Goal: Task Accomplishment & Management: Use online tool/utility

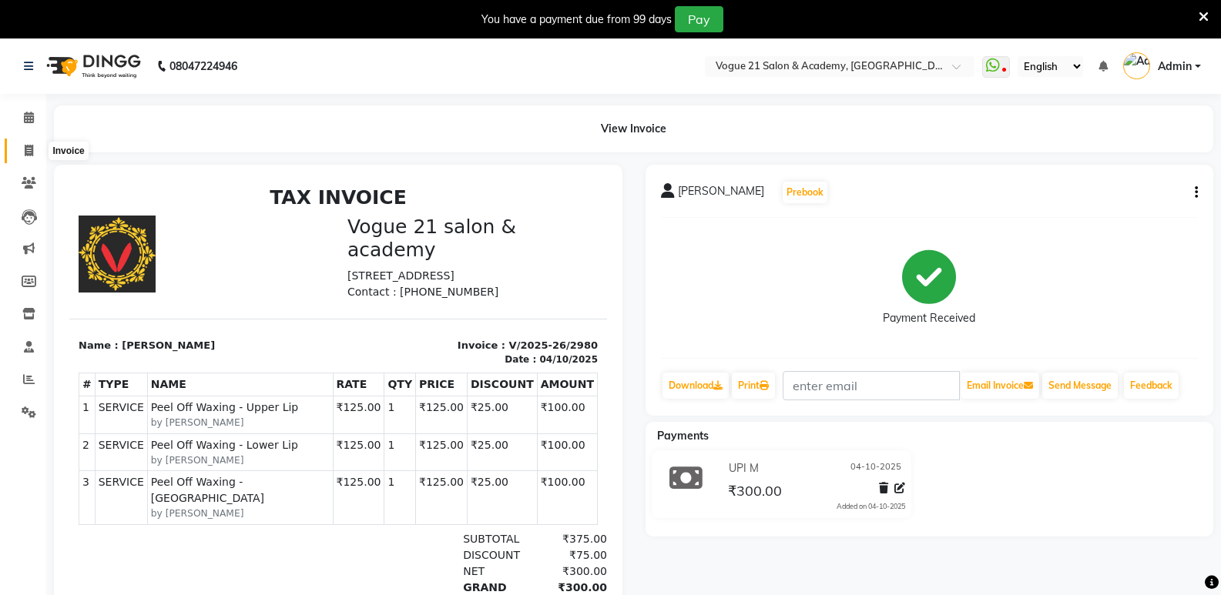
click at [32, 152] on icon at bounding box center [29, 151] width 8 height 12
select select "service"
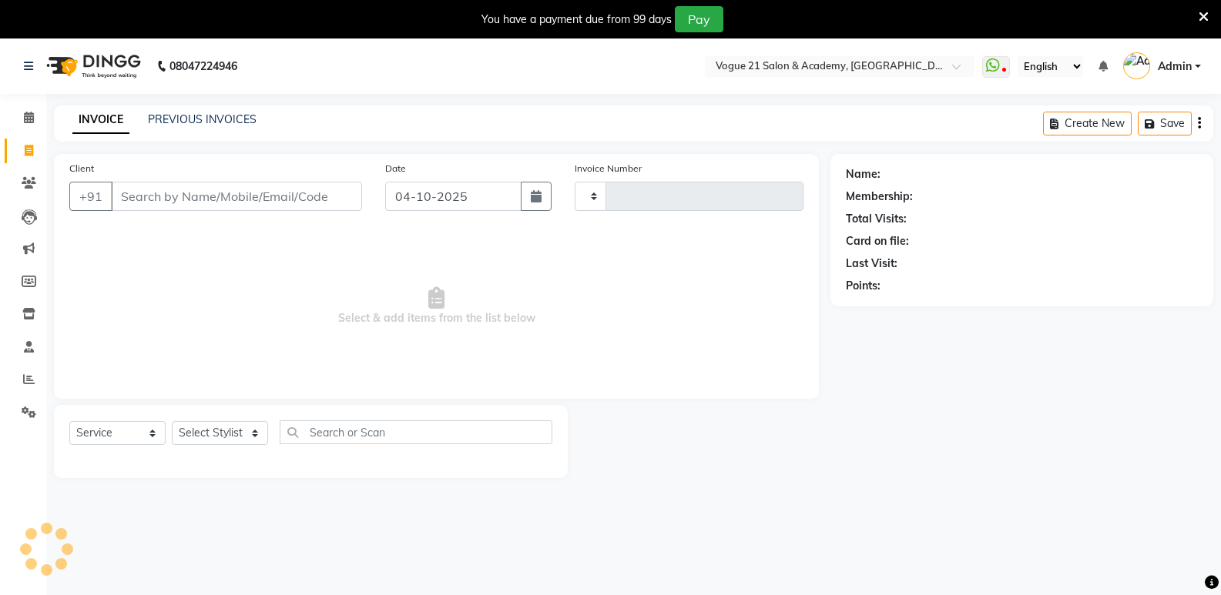
type input "2981"
select select "4433"
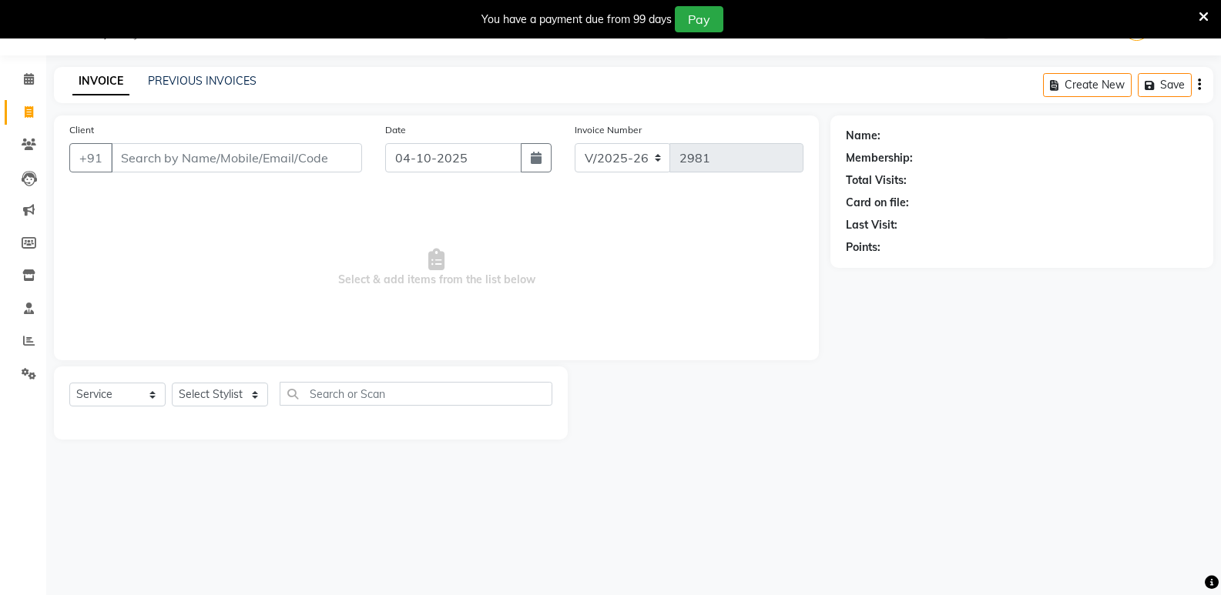
click at [167, 163] on input "Client" at bounding box center [236, 157] width 251 height 29
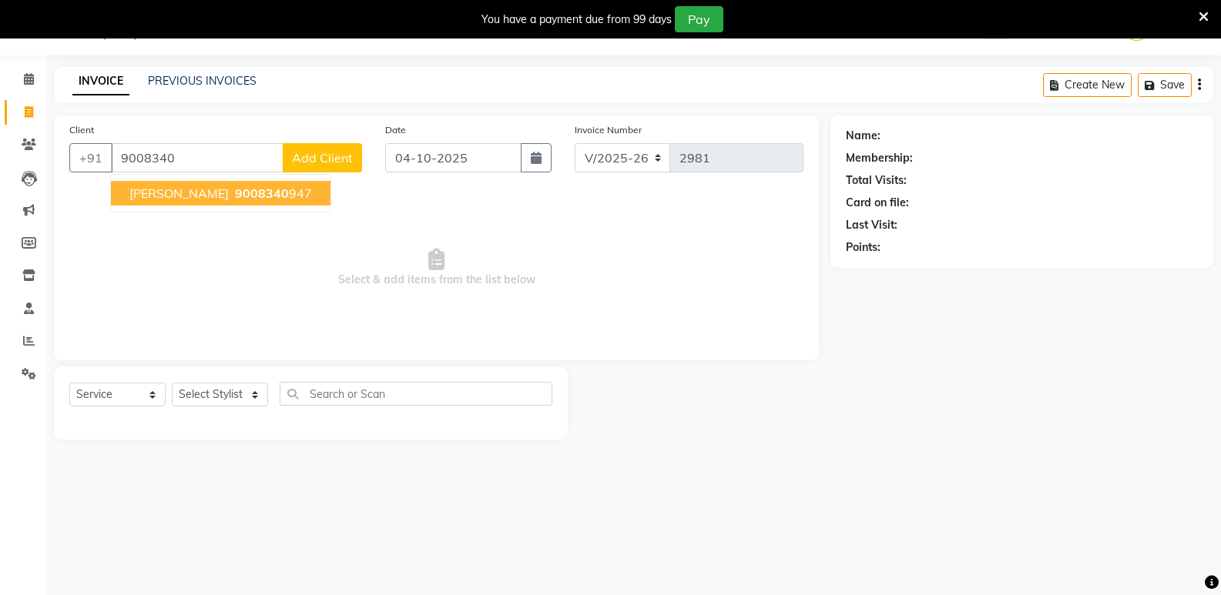
click at [281, 193] on ngb-highlight "9008340 947" at bounding box center [272, 193] width 80 height 15
type input "9008340947"
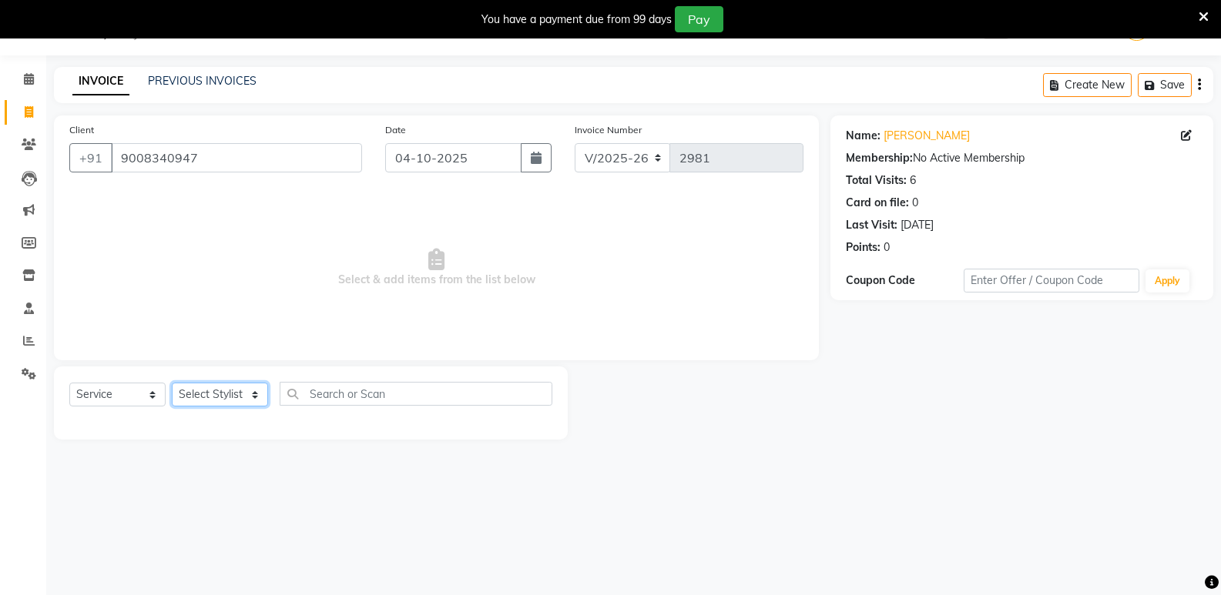
click at [233, 395] on select "Select Stylist [PERSON_NAME] [PERSON_NAME] [PERSON_NAME] [PERSON_NAME] [PERSON_…" at bounding box center [220, 395] width 96 height 24
click at [238, 390] on select "Select Stylist [PERSON_NAME] [PERSON_NAME] [PERSON_NAME] [PERSON_NAME] [PERSON_…" at bounding box center [220, 395] width 96 height 24
select select "79160"
click at [172, 383] on select "Select Stylist [PERSON_NAME] [PERSON_NAME] [PERSON_NAME] [PERSON_NAME] [PERSON_…" at bounding box center [220, 395] width 96 height 24
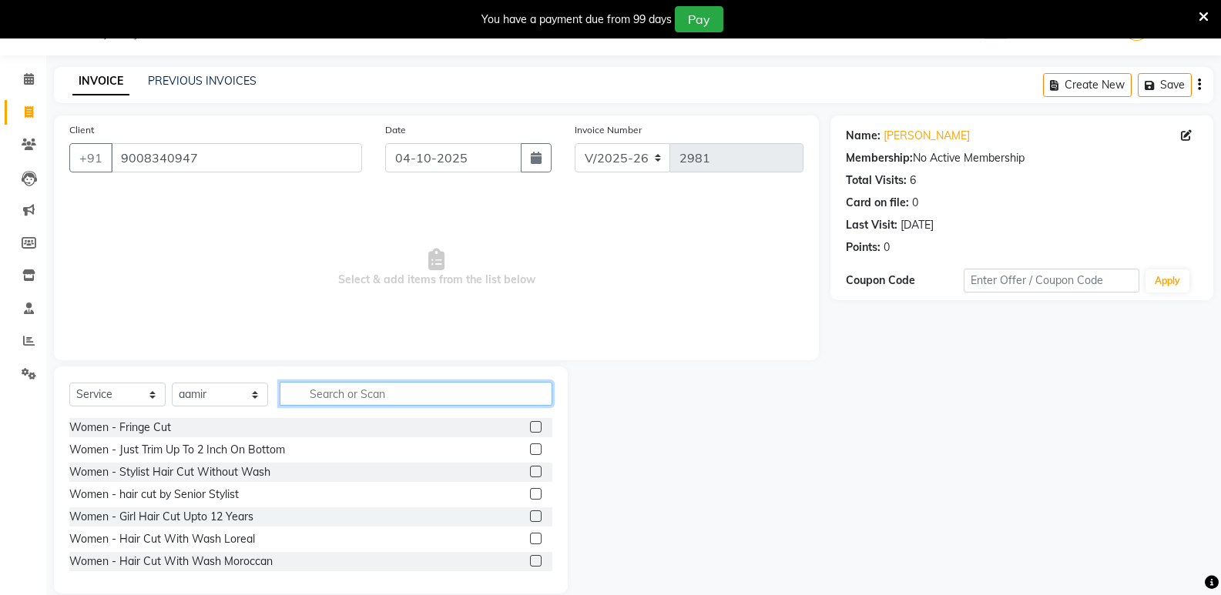
click at [359, 394] on input "text" at bounding box center [416, 394] width 273 height 24
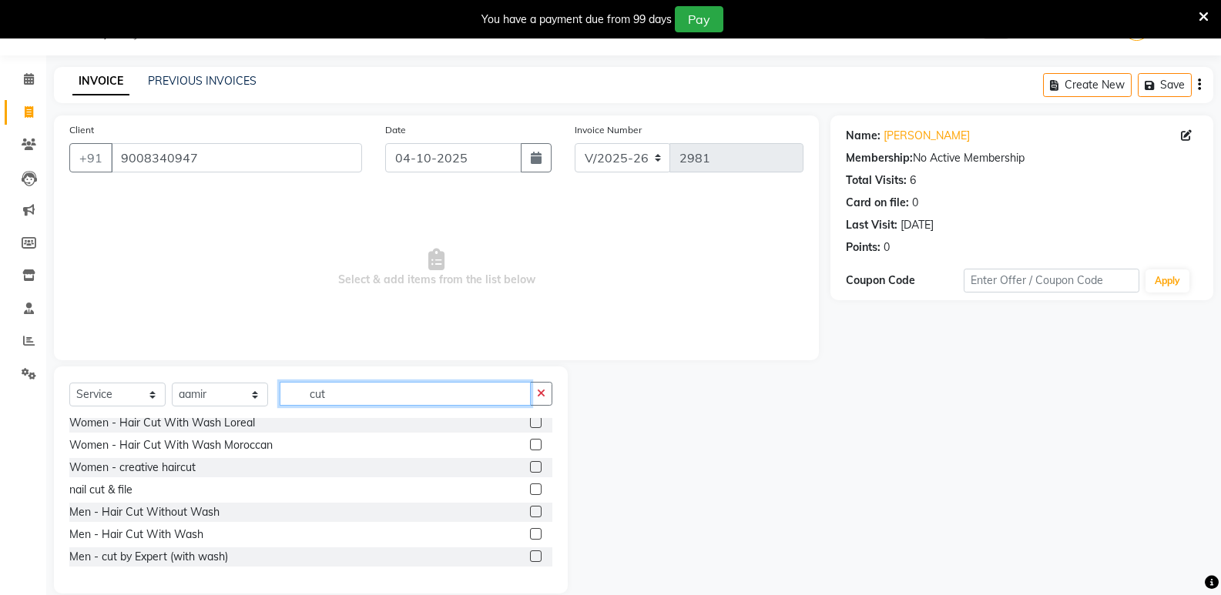
scroll to position [36, 0]
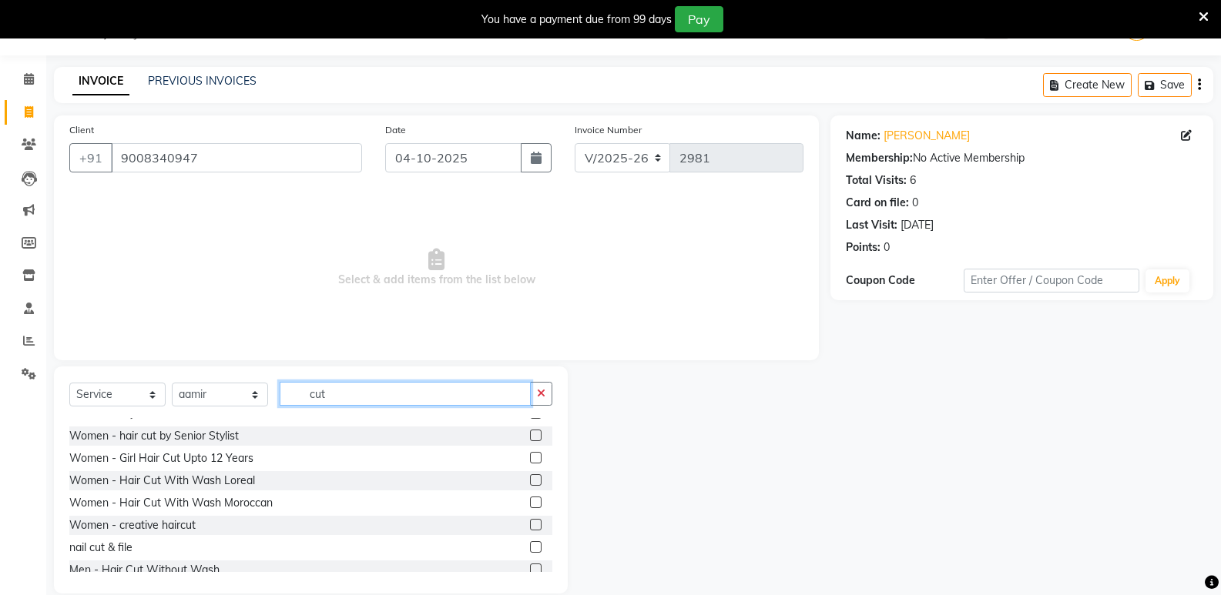
type input "cut"
click at [530, 568] on label at bounding box center [536, 570] width 12 height 12
click at [530, 568] on input "checkbox" at bounding box center [535, 570] width 10 height 10
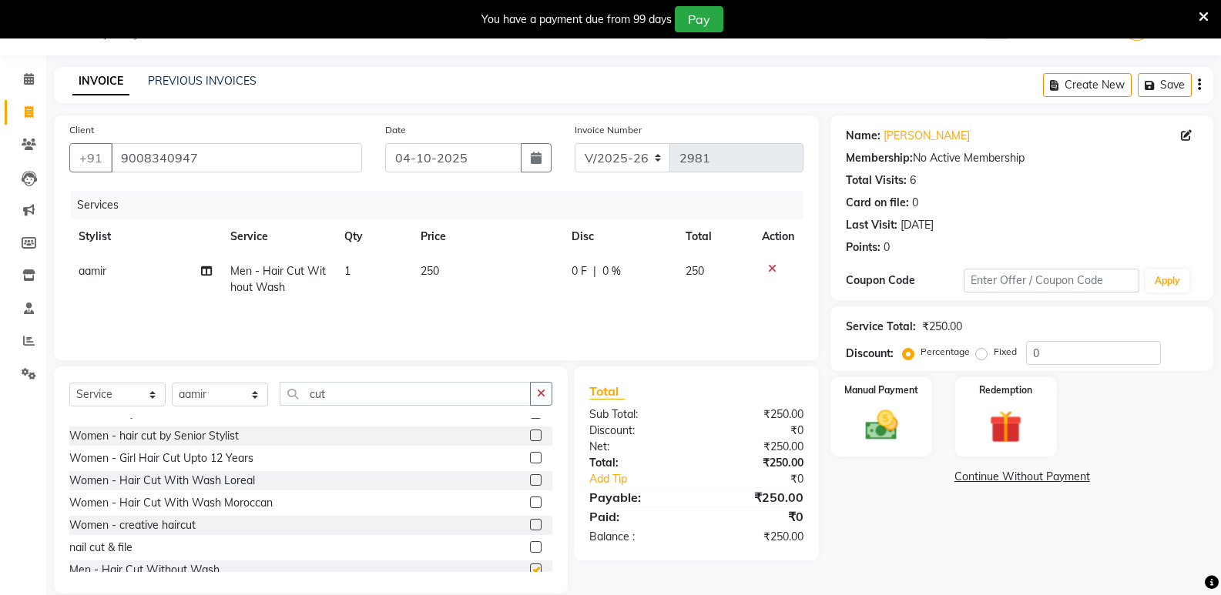
checkbox input "false"
click at [884, 442] on img at bounding box center [880, 425] width 55 height 39
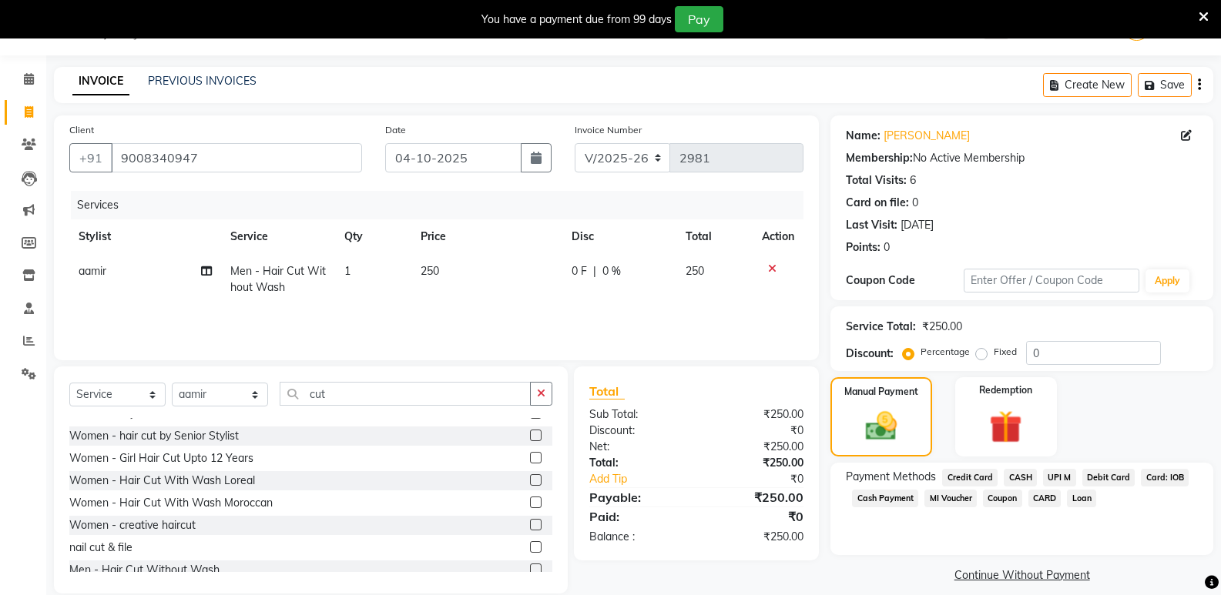
click at [1057, 476] on span "UPI M" at bounding box center [1059, 478] width 33 height 18
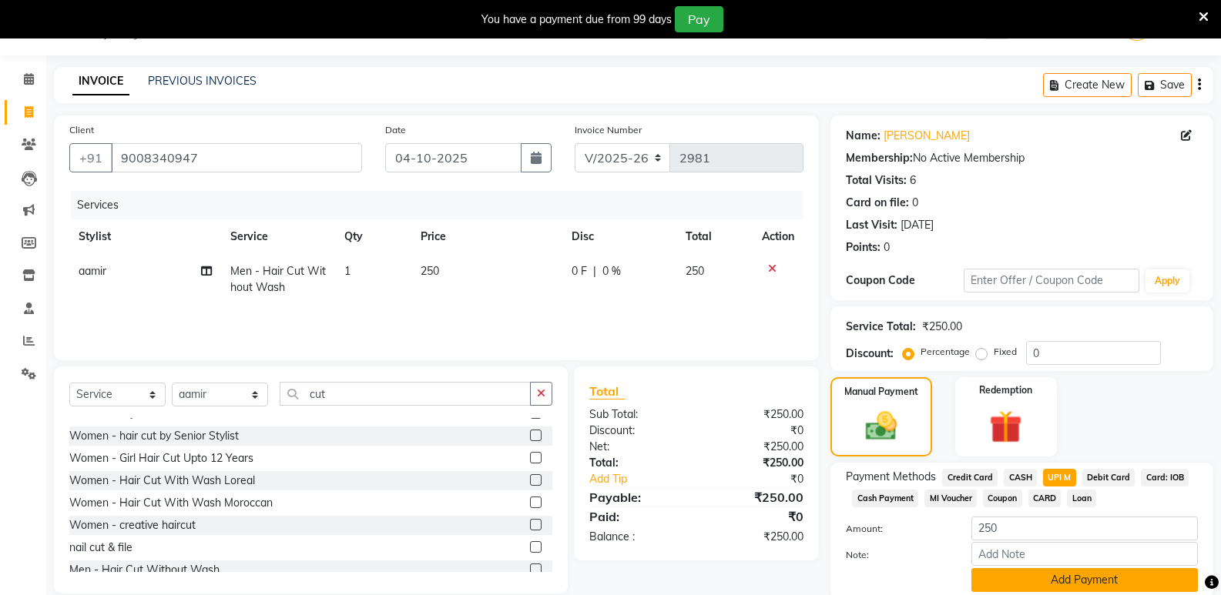
click at [1050, 573] on button "Add Payment" at bounding box center [1084, 580] width 226 height 24
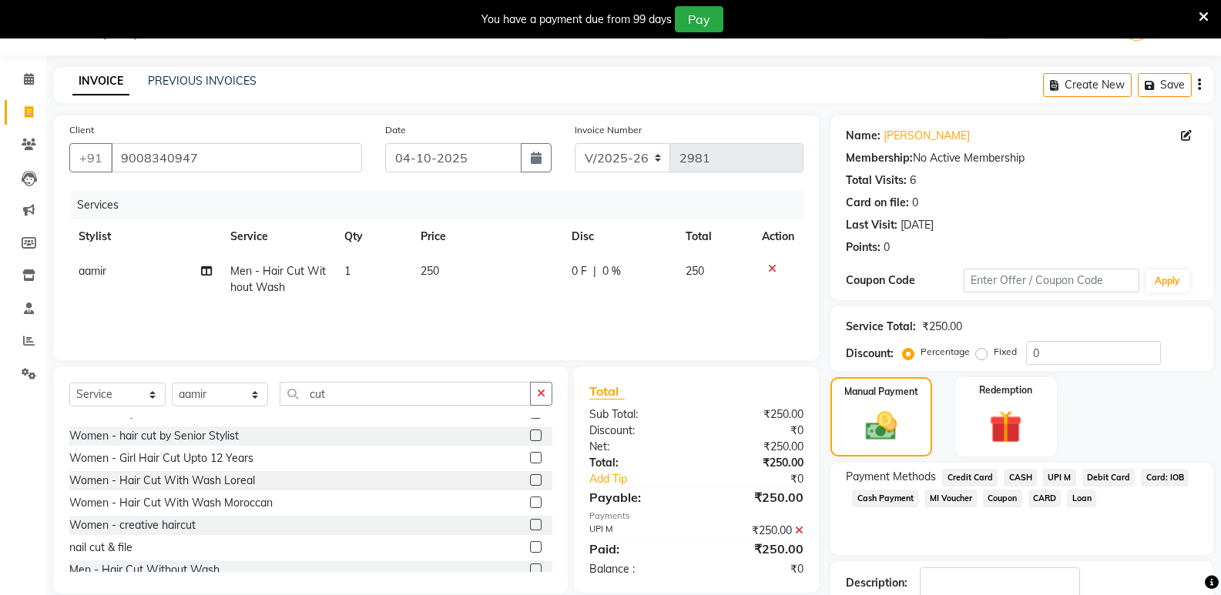
scroll to position [140, 0]
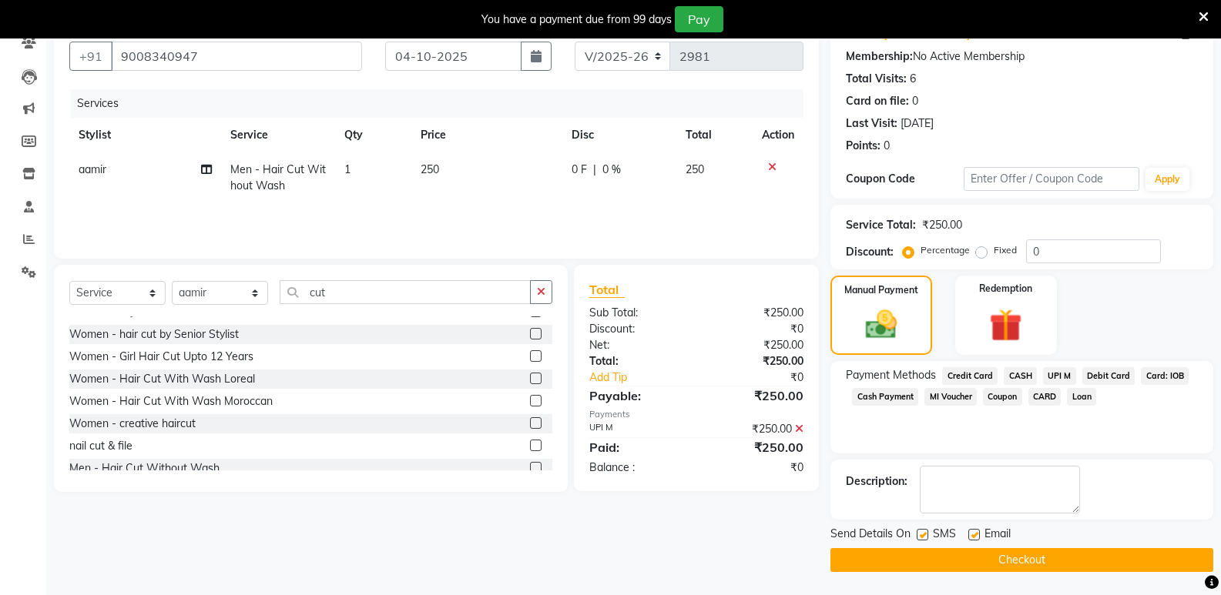
click at [955, 565] on button "Checkout" at bounding box center [1021, 560] width 383 height 24
